Goal: Task Accomplishment & Management: Complete application form

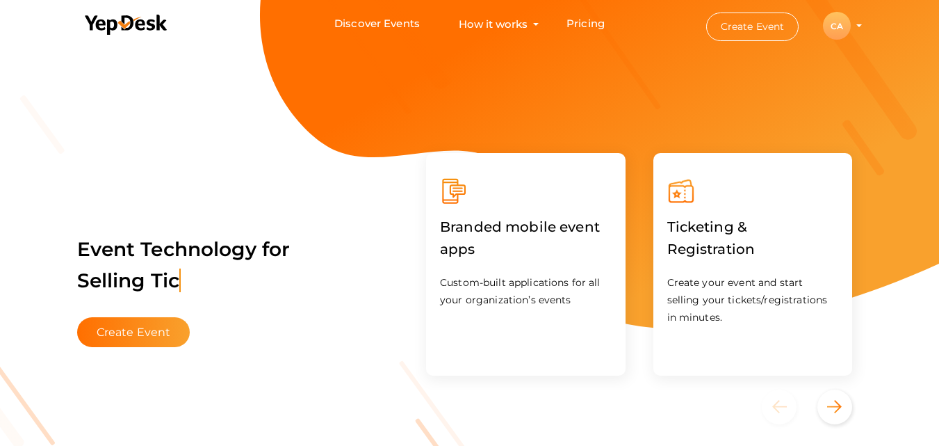
click at [835, 29] on div "CA" at bounding box center [837, 26] width 28 height 28
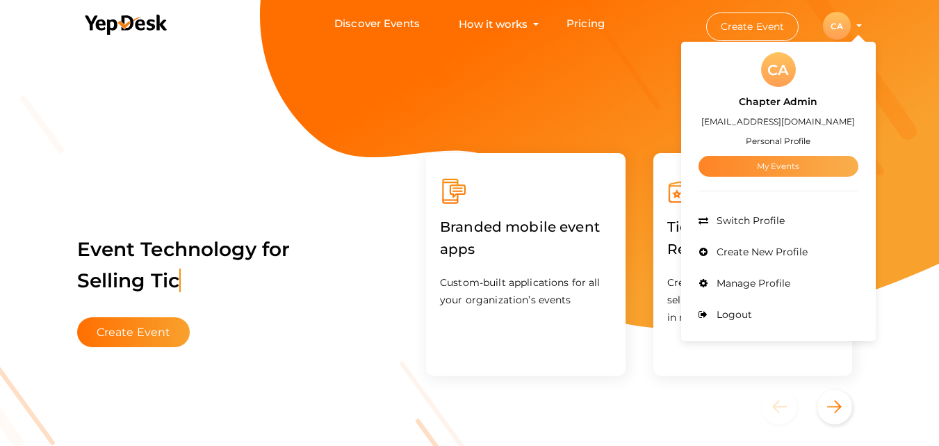
click at [777, 169] on link "My Events" at bounding box center [779, 166] width 160 height 21
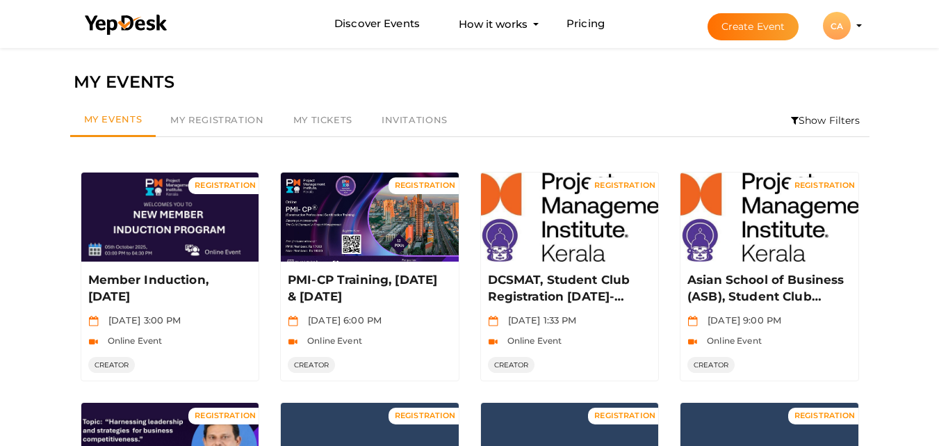
scroll to position [389, 0]
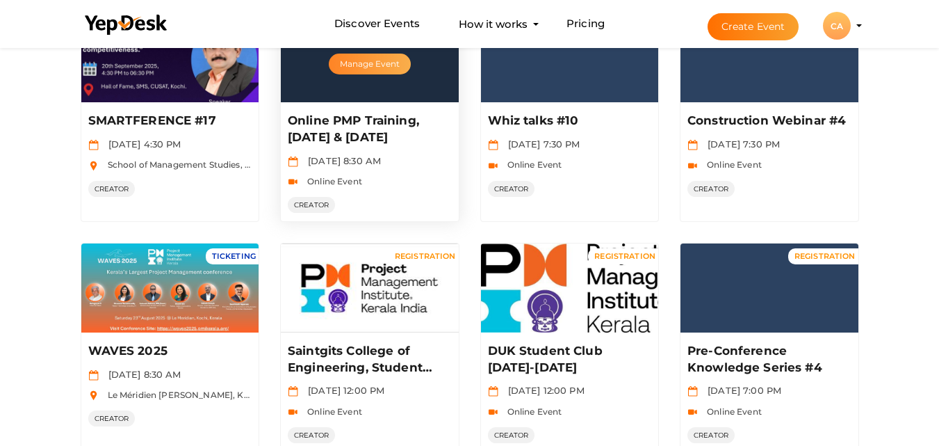
click at [381, 67] on button "Manage Event" at bounding box center [370, 64] width 82 height 21
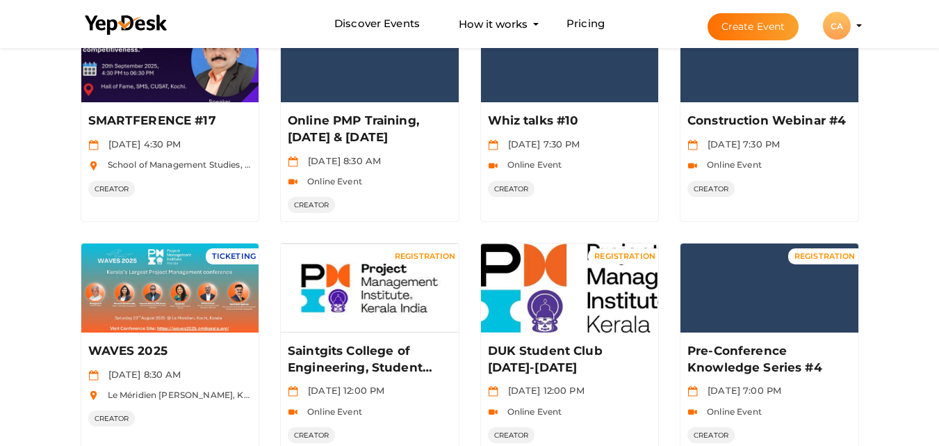
click at [783, 16] on button "Create Event" at bounding box center [754, 26] width 92 height 27
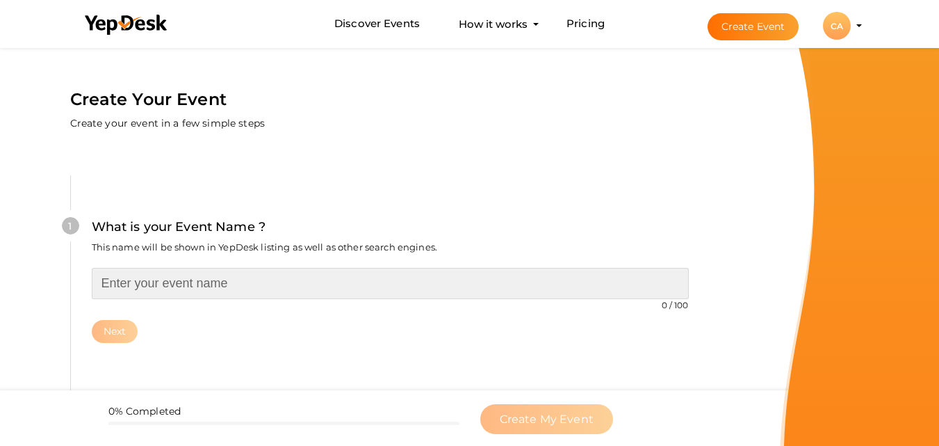
click at [454, 282] on input "text" at bounding box center [390, 283] width 597 height 31
paste input "Online PMP Training, Sep & October 2025"
type input "PMP Training, October 2025"
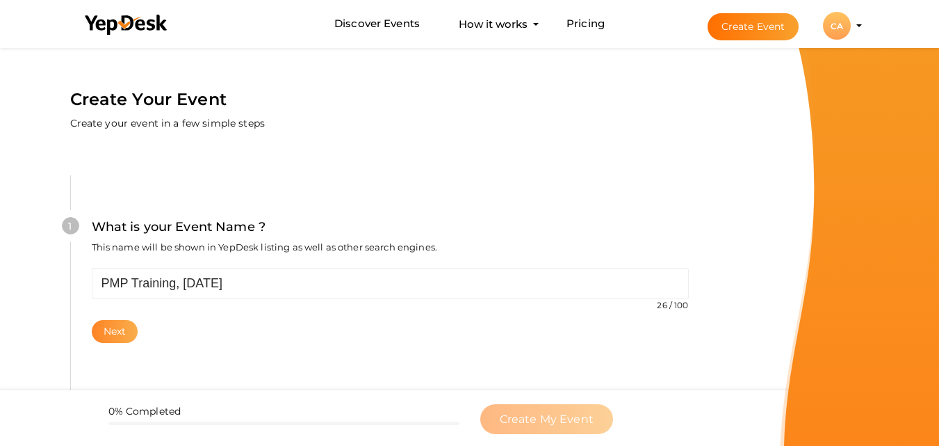
click at [124, 323] on button "Next" at bounding box center [115, 331] width 47 height 23
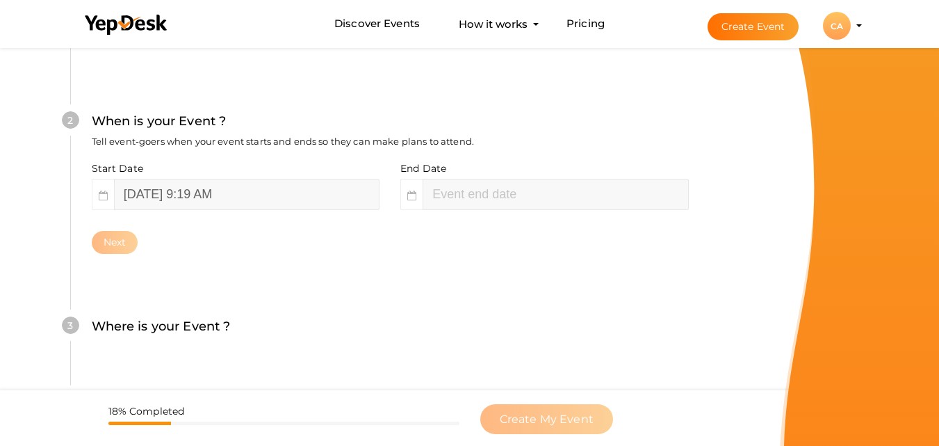
scroll to position [320, 0]
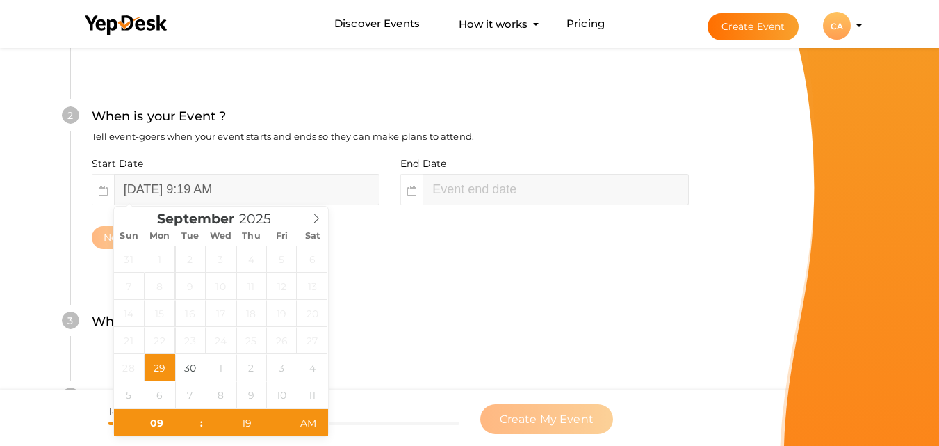
type input "September 29, 2025 11:19 AM"
click at [199, 184] on input "September 29, 2025 9:19 AM" at bounding box center [247, 189] width 266 height 31
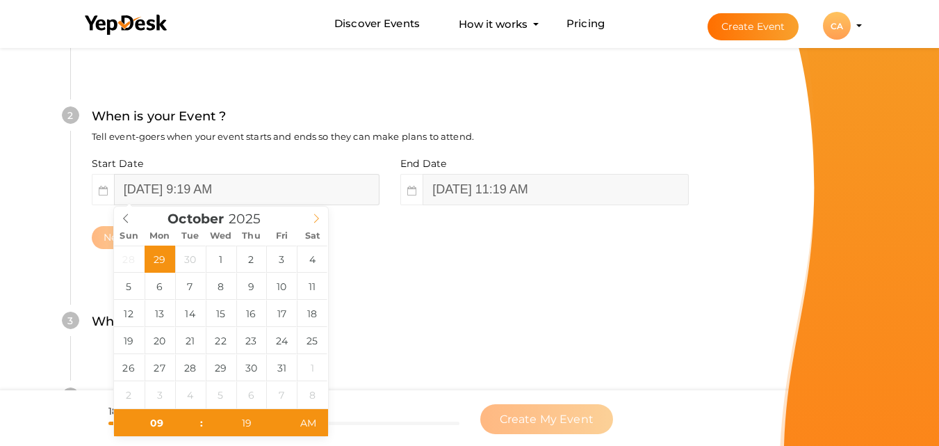
click at [315, 216] on icon at bounding box center [316, 218] width 10 height 10
type input "October 11, 2025 9:19 AM"
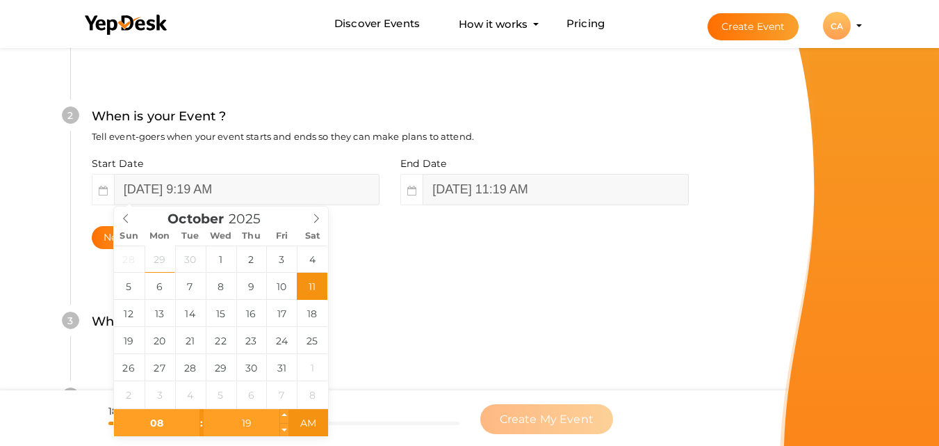
type input "08"
type input "October 11, 2025 8:19 AM"
click at [256, 429] on input "19" at bounding box center [246, 423] width 85 height 28
type input "30"
type input "10"
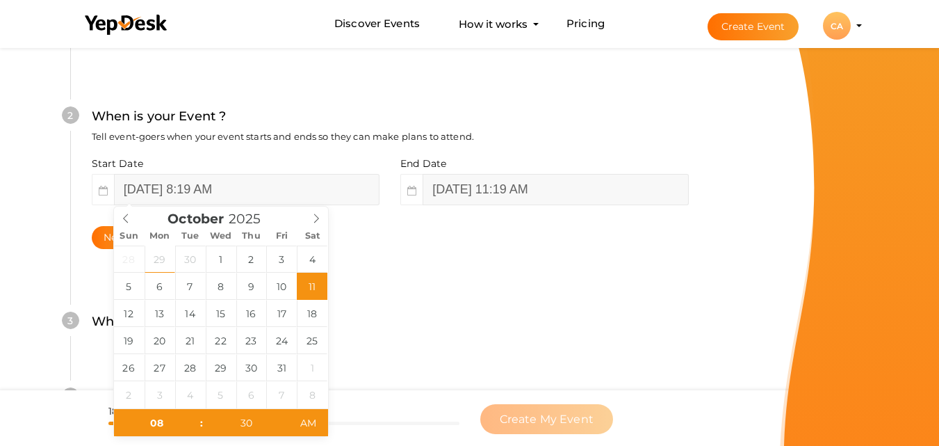
type input "October 11, 2025 8:30 AM"
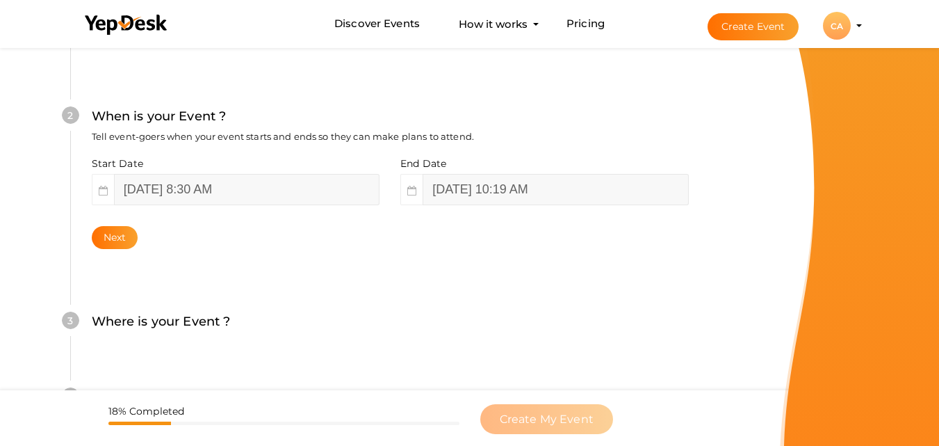
click at [408, 309] on div "3 Where is your Event ? Tell event-goers where your event location is. Venue On…" at bounding box center [390, 329] width 640 height 76
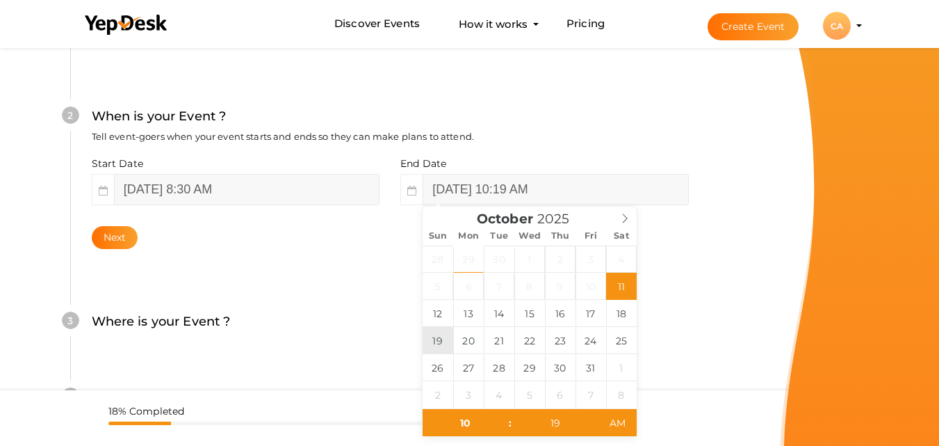
type input "October 19, 2025 10:19 AM"
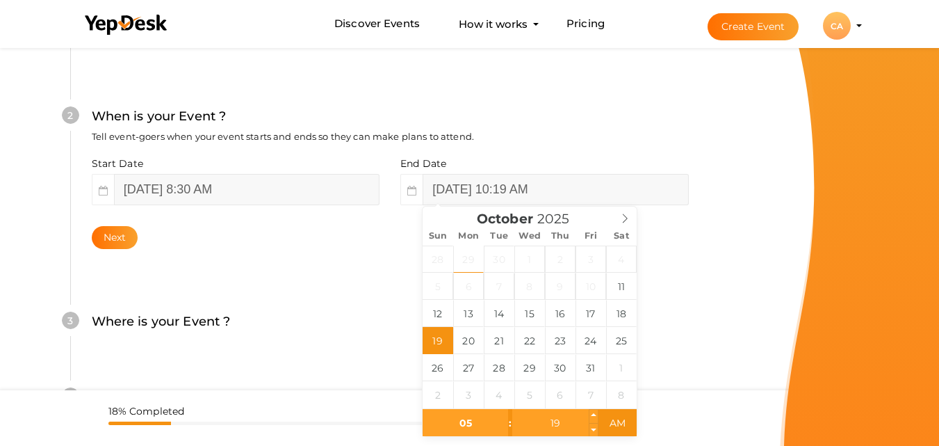
type input "05"
type input "October 19, 2025 5:19 AM"
click at [559, 412] on input "19" at bounding box center [554, 423] width 85 height 28
type input "30"
type input "October 19, 2025 5:30 PM"
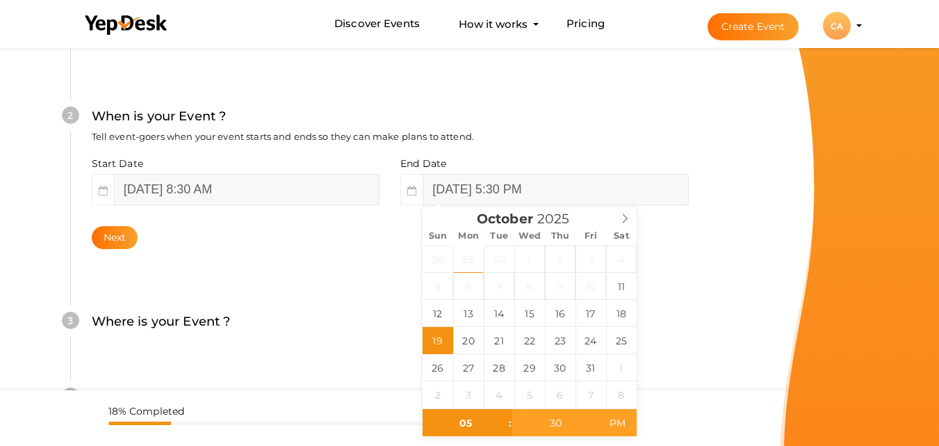
click at [617, 423] on span "PM" at bounding box center [617, 423] width 38 height 28
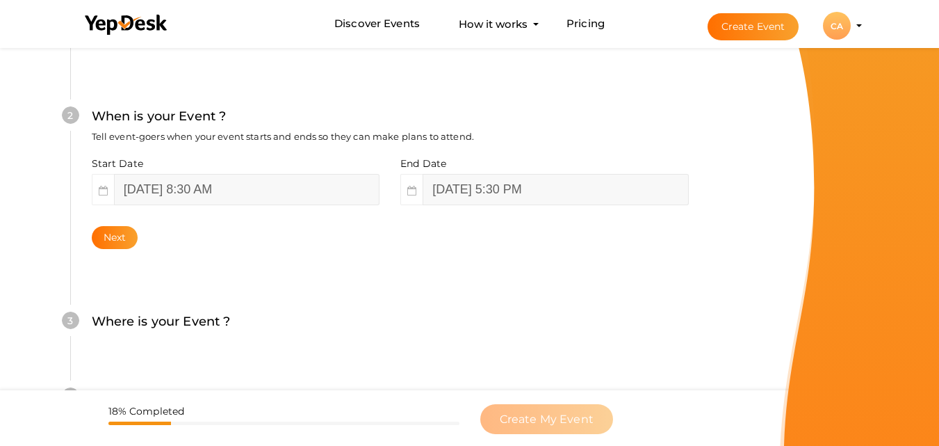
click at [706, 331] on div "3 Where is your Event ? Tell event-goers where your event location is. Venue On…" at bounding box center [390, 329] width 640 height 76
click at [83, 242] on div "2 When is your Event ? Tell event-goers when your event starts and ends so they…" at bounding box center [390, 178] width 640 height 226
click at [101, 237] on button "Next" at bounding box center [115, 237] width 47 height 23
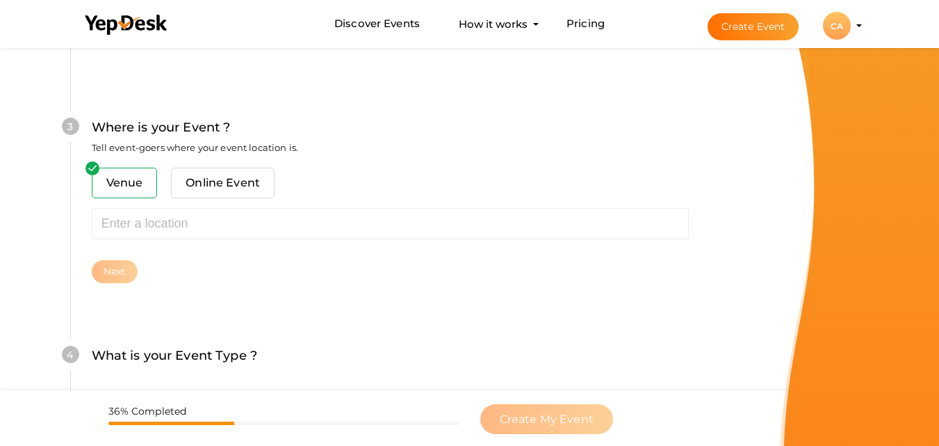
scroll to position [546, 0]
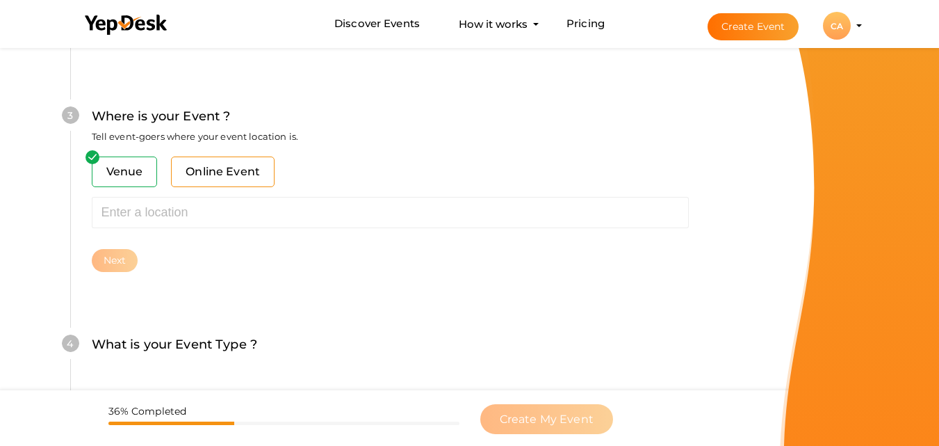
click at [197, 183] on span "Online Event" at bounding box center [223, 171] width 104 height 31
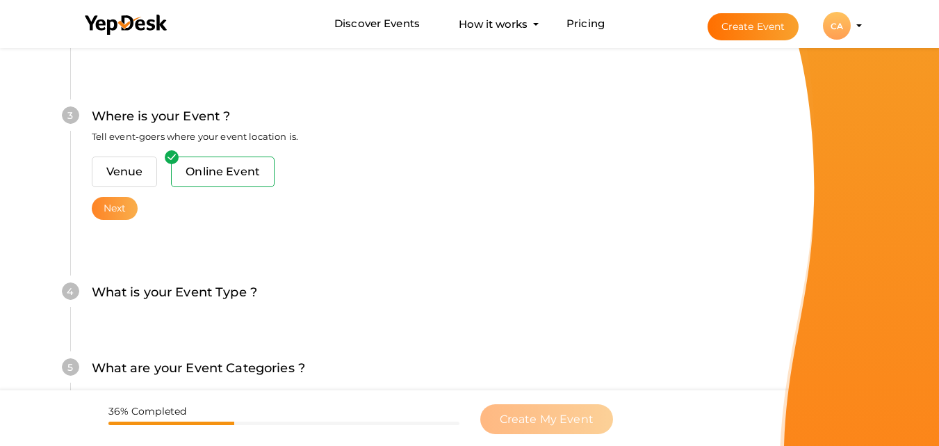
click at [112, 213] on button "Next" at bounding box center [115, 208] width 47 height 23
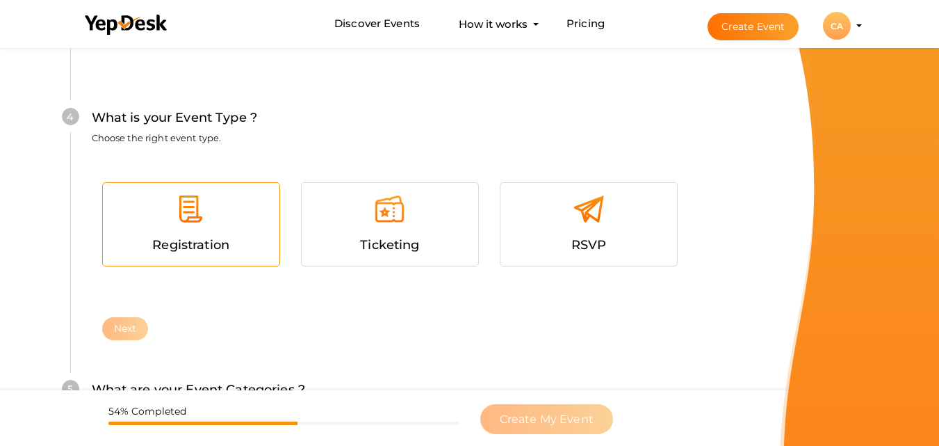
scroll to position [742, 0]
click at [167, 223] on div at bounding box center [191, 213] width 156 height 42
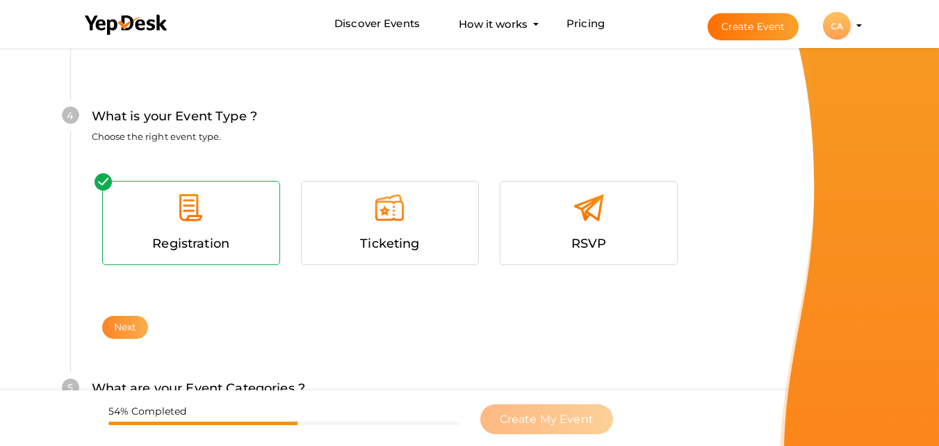
click at [126, 332] on button "Next" at bounding box center [125, 327] width 47 height 23
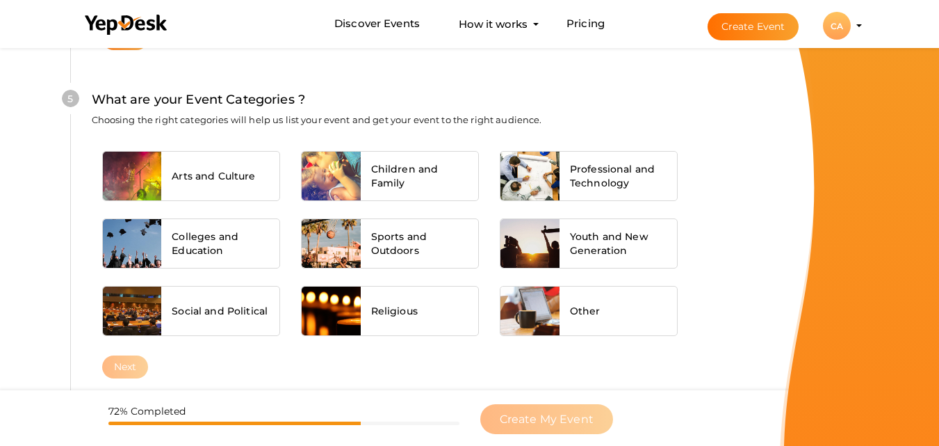
scroll to position [1035, 0]
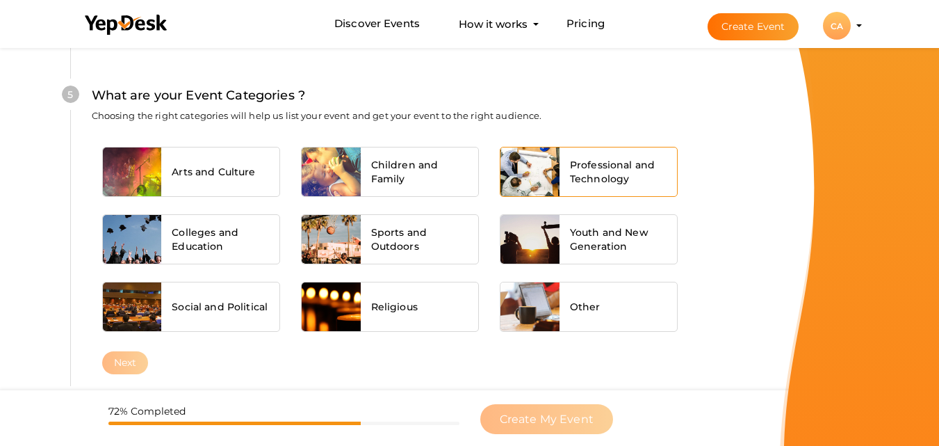
click at [644, 180] on span "Professional and Technology" at bounding box center [618, 172] width 97 height 28
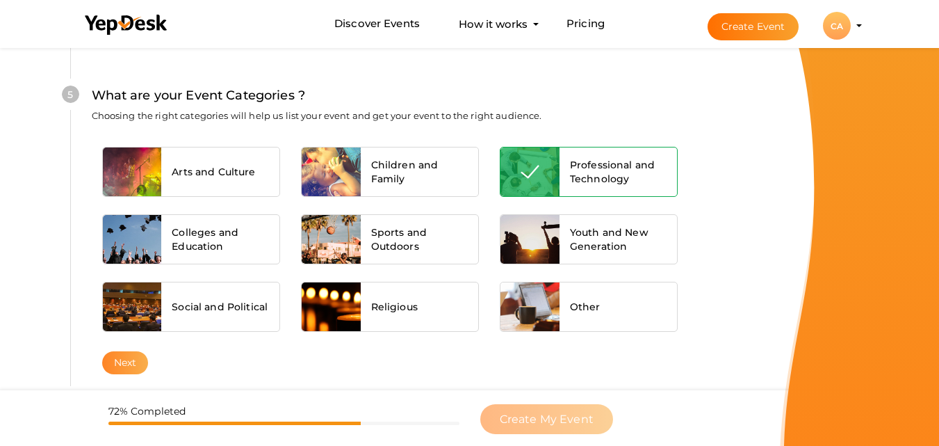
click at [130, 365] on button "Next" at bounding box center [125, 362] width 47 height 23
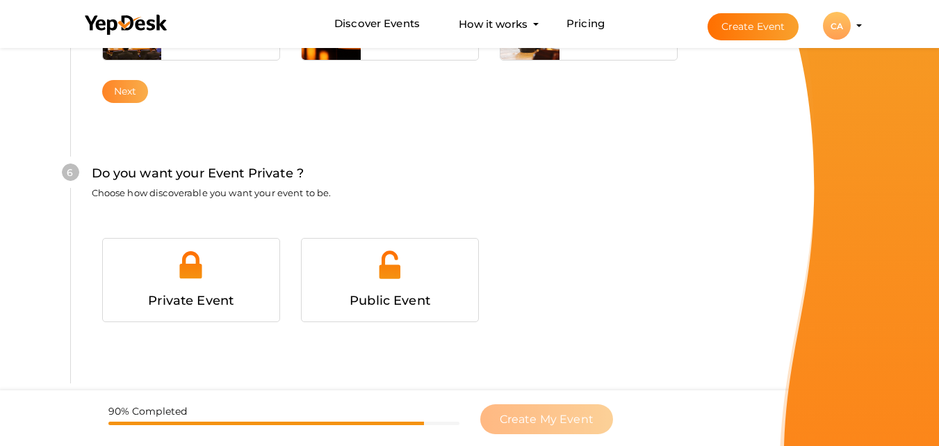
scroll to position [1342, 0]
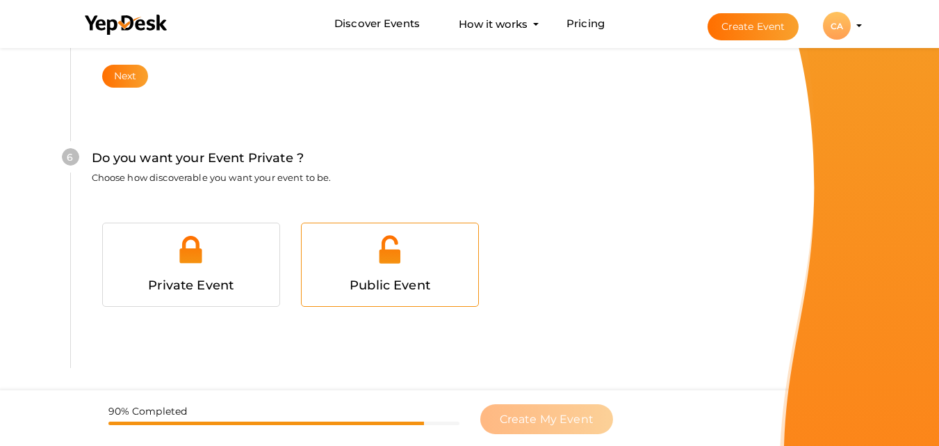
click at [381, 278] on span "Public Event" at bounding box center [390, 284] width 81 height 15
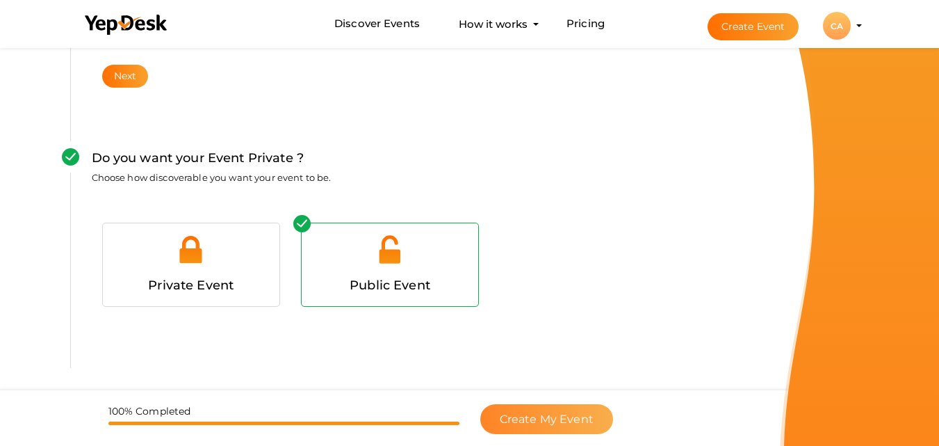
click at [523, 423] on span "Create My Event" at bounding box center [547, 418] width 94 height 13
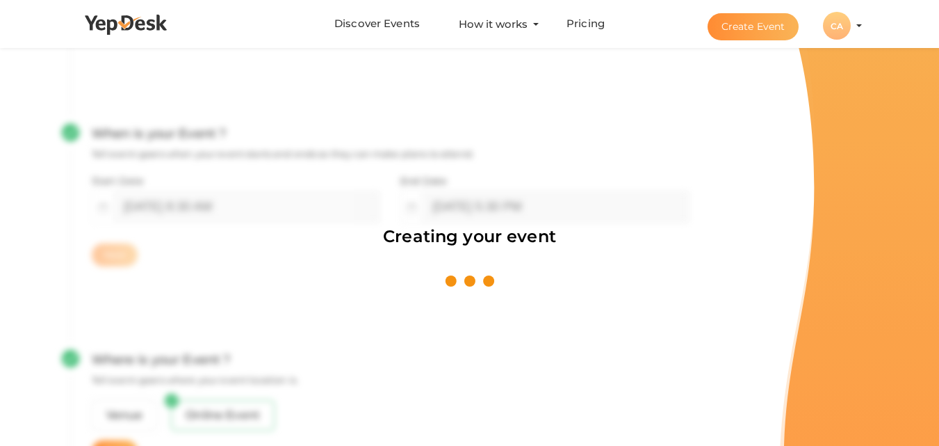
scroll to position [209, 0]
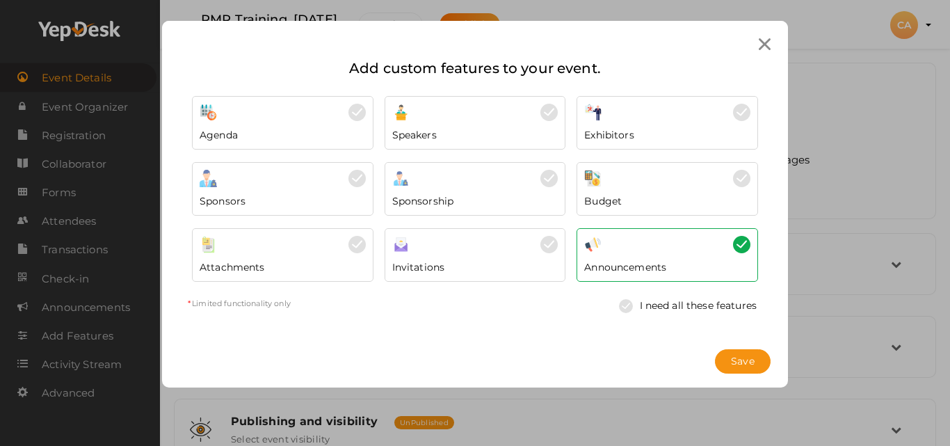
click at [765, 42] on icon at bounding box center [764, 44] width 12 height 12
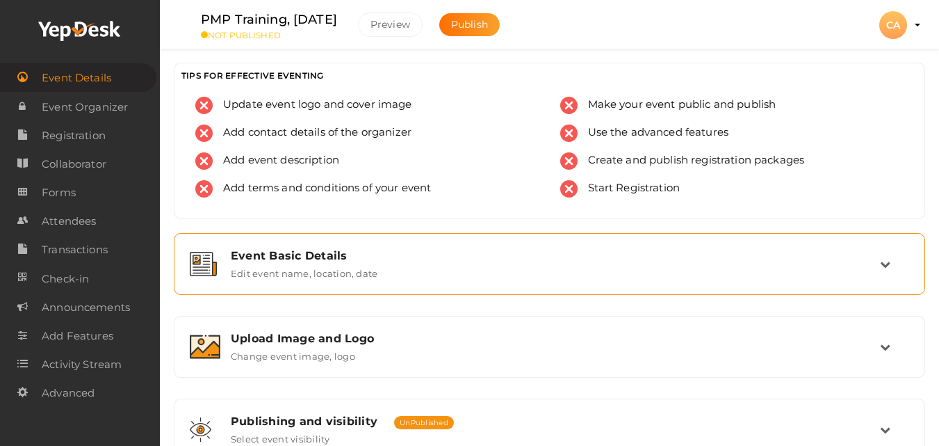
click at [299, 258] on div "Event Basic Details" at bounding box center [555, 255] width 649 height 13
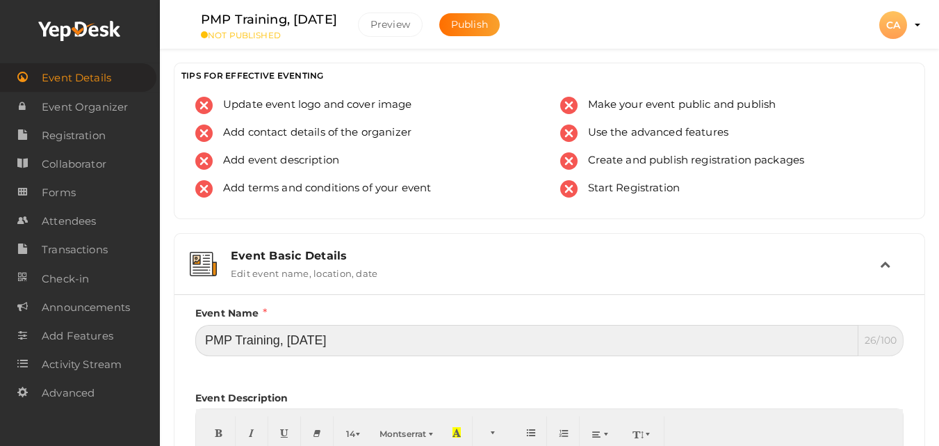
click at [742, 343] on input "PMP Training, October 2025" at bounding box center [526, 340] width 663 height 31
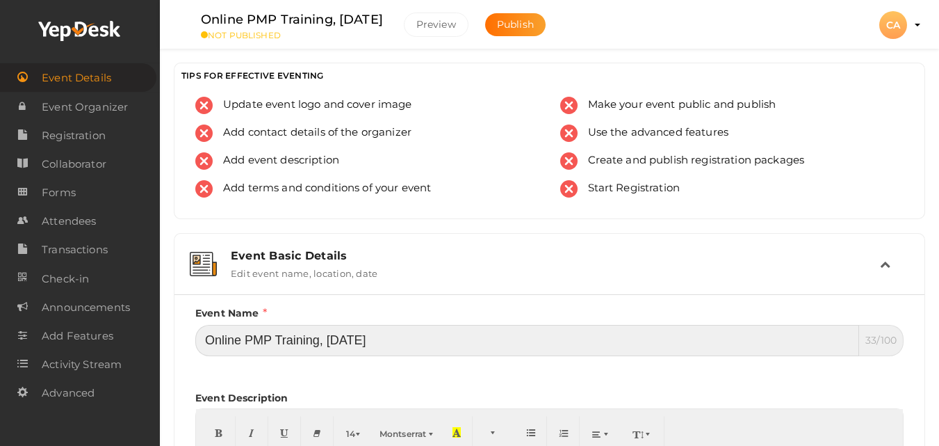
type input "Online PMP Training, October 2025"
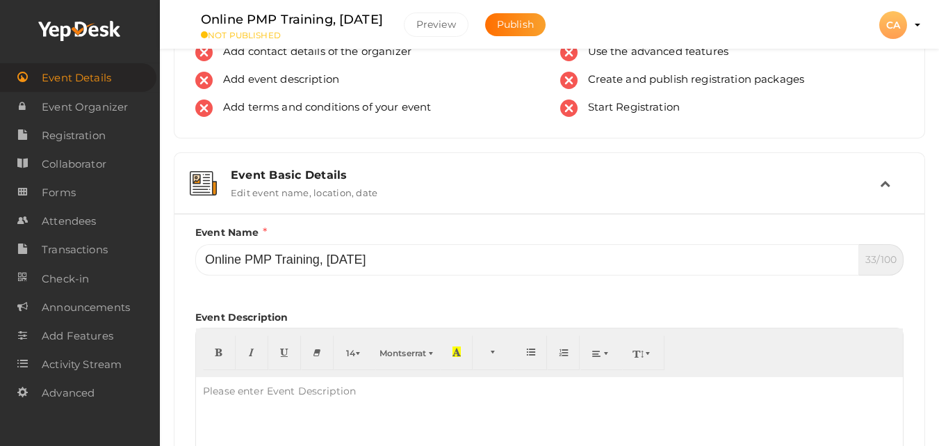
scroll to position [111, 0]
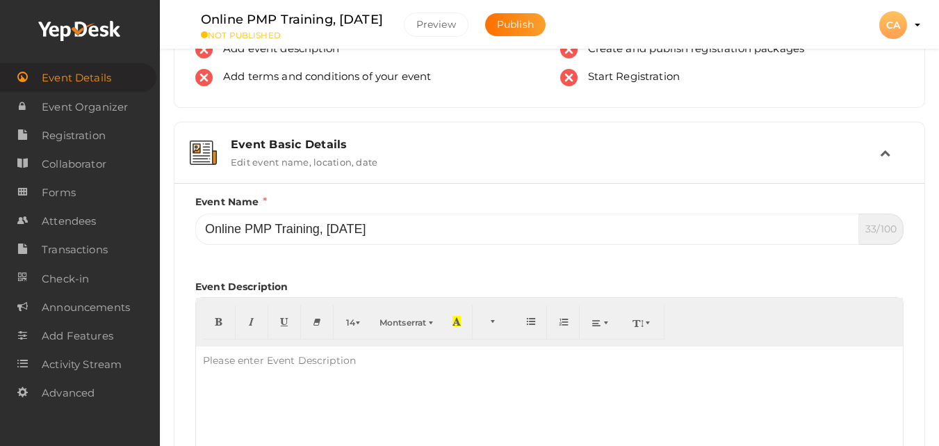
click at [261, 362] on div "Please enter Event Description" at bounding box center [279, 360] width 167 height 28
paste div
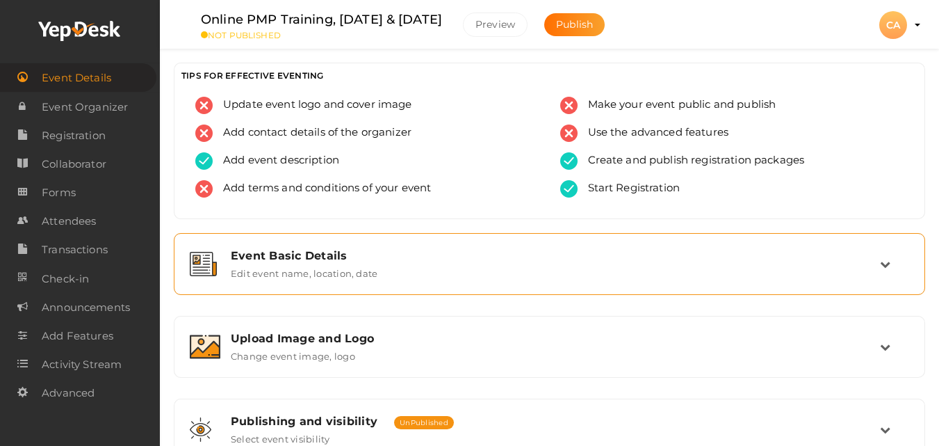
click at [336, 292] on div "Event Basic Details Edit event name, location, date" at bounding box center [549, 264] width 751 height 62
click at [337, 263] on label "Edit event name, location, date" at bounding box center [304, 270] width 147 height 17
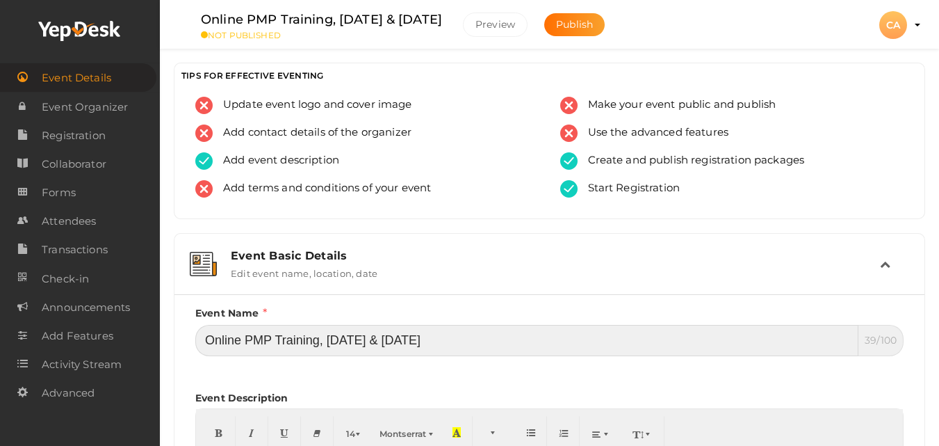
click at [471, 340] on input "Online PMP Training, Sep & October 2025" at bounding box center [526, 340] width 663 height 31
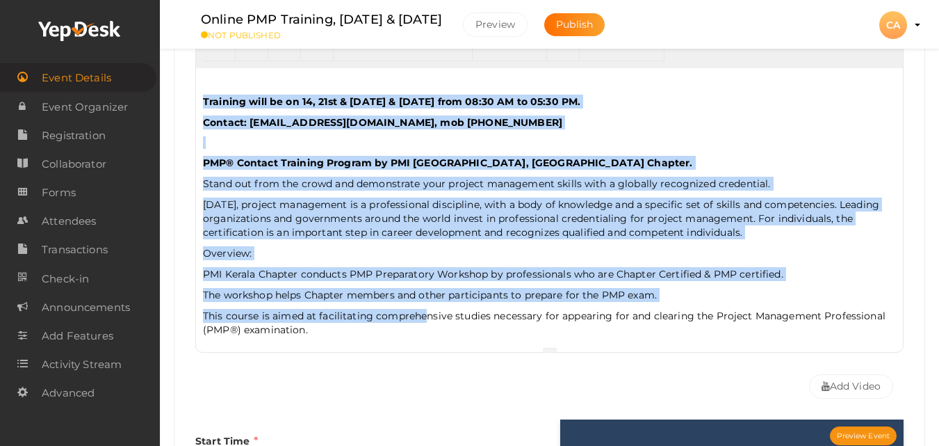
drag, startPoint x: 202, startPoint y: 103, endPoint x: 426, endPoint y: 313, distance: 306.9
click at [426, 313] on div "Training will be on 14, 21st & 28th September & 05th October 2025 from 08:30 AM…" at bounding box center [549, 207] width 707 height 278
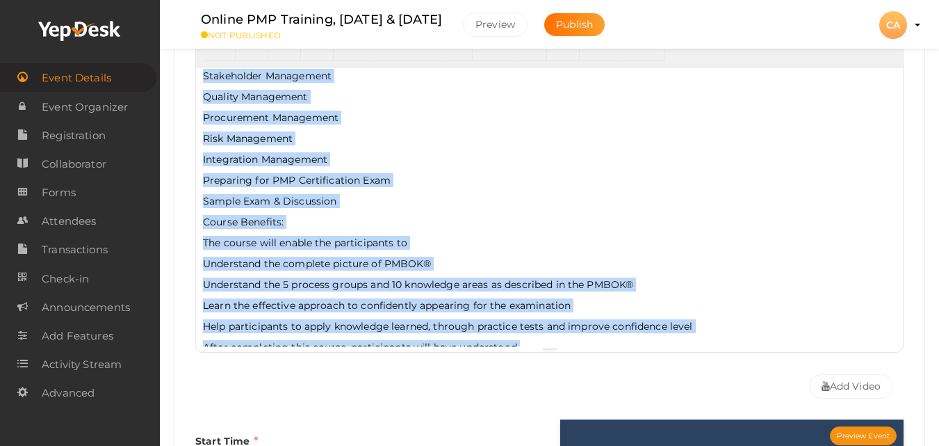
scroll to position [927, 0]
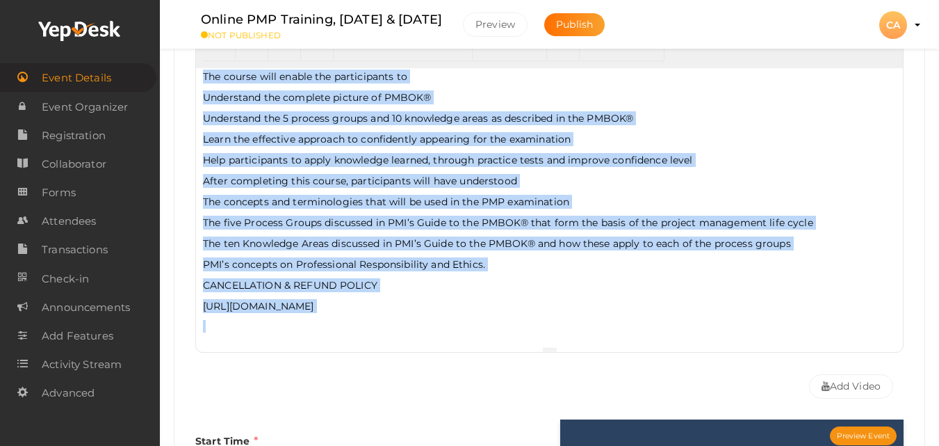
copy div "Training will be on 14, 21st & 28th September & 05th October 2025 from 08:30 AM…"
